Goal: Transaction & Acquisition: Subscribe to service/newsletter

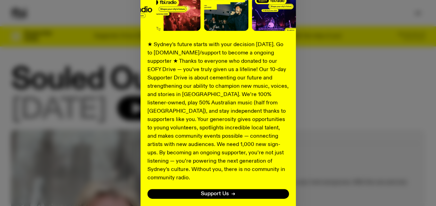
scroll to position [137, 0]
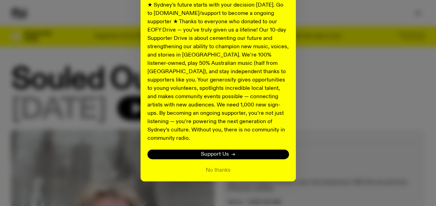
click at [233, 149] on link "Support Us" at bounding box center [217, 154] width 141 height 10
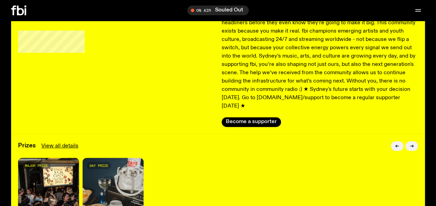
scroll to position [103, 0]
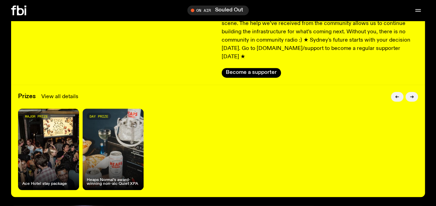
click at [67, 93] on link "View all details" at bounding box center [59, 97] width 37 height 8
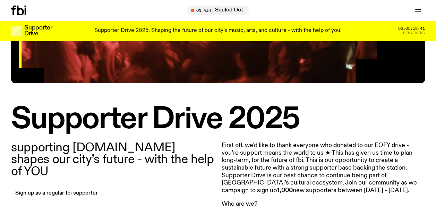
scroll to position [187, 0]
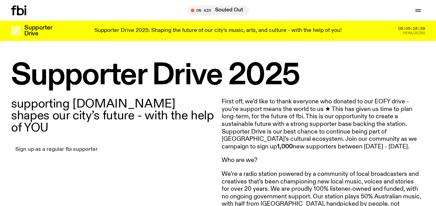
click at [83, 145] on link "Sign up as a regular fbi supporter" at bounding box center [56, 150] width 91 height 10
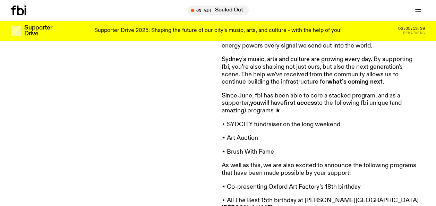
scroll to position [578, 0]
